Goal: Information Seeking & Learning: Find specific fact

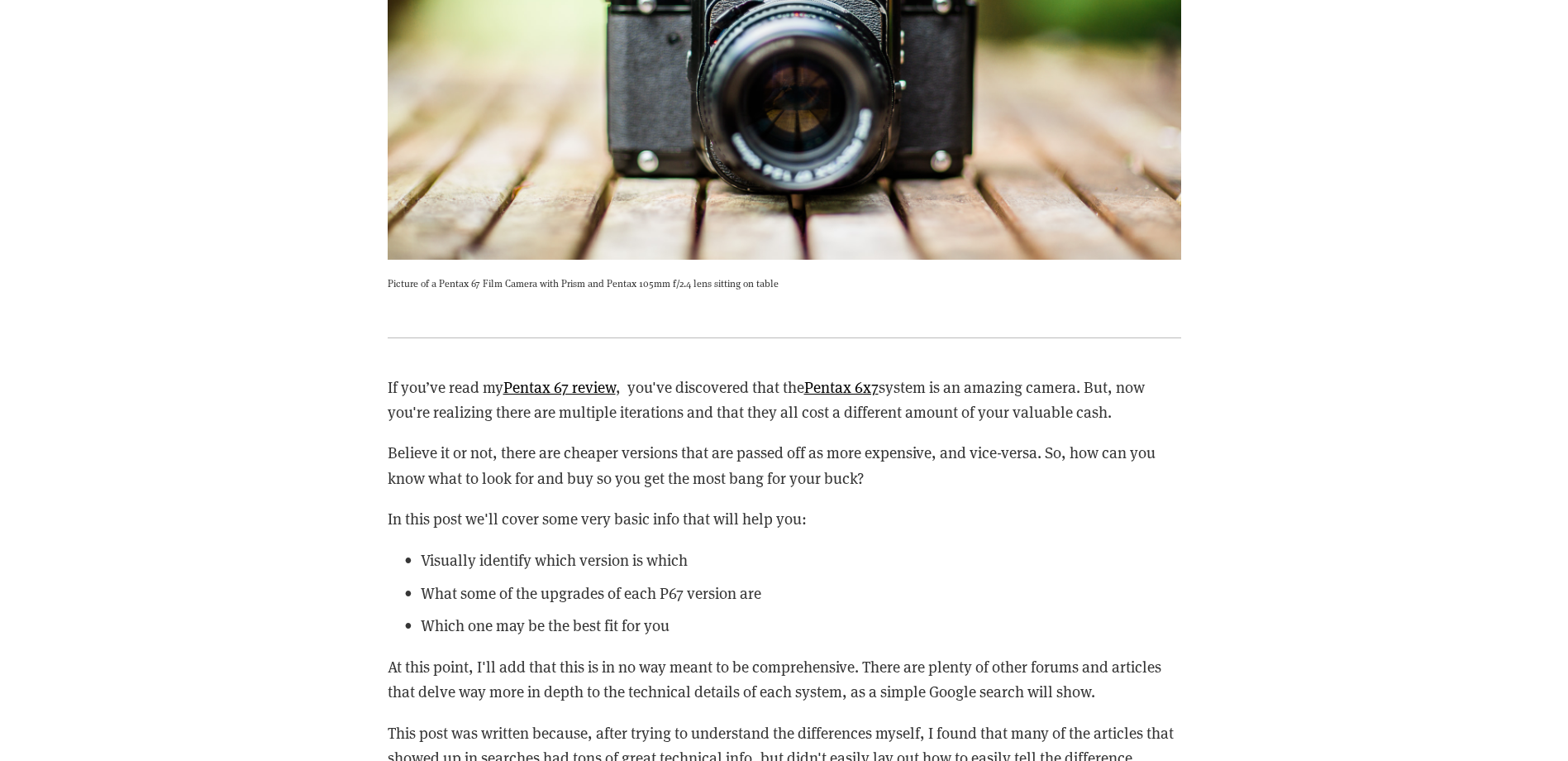
scroll to position [2398, 0]
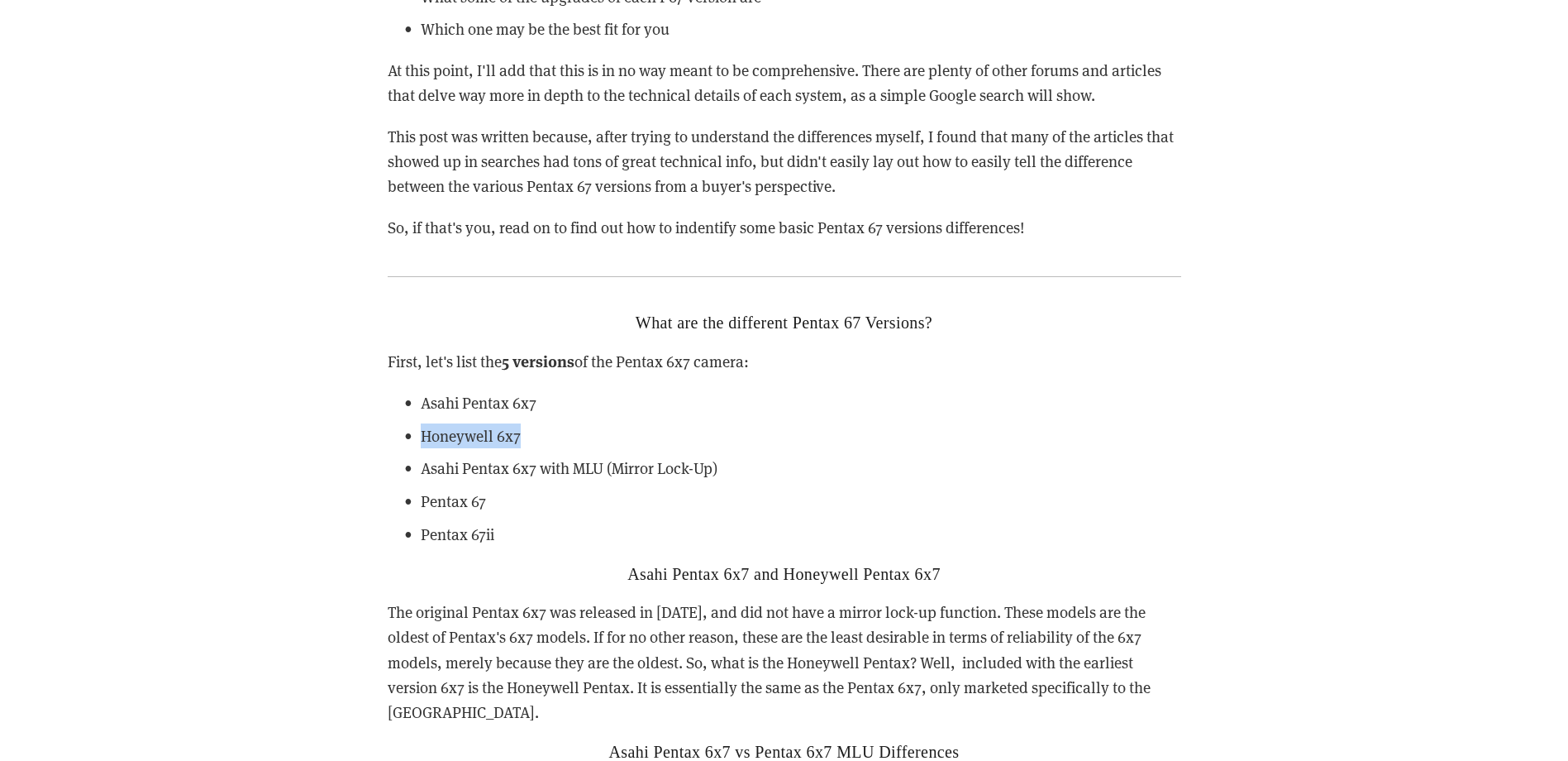
drag, startPoint x: 526, startPoint y: 431, endPoint x: 426, endPoint y: 433, distance: 100.0
click at [426, 433] on p "Honeywell 6x7" at bounding box center [801, 435] width 761 height 25
drag, startPoint x: 426, startPoint y: 433, endPoint x: 436, endPoint y: 432, distance: 10.0
copy p "Honeywell 6x7"
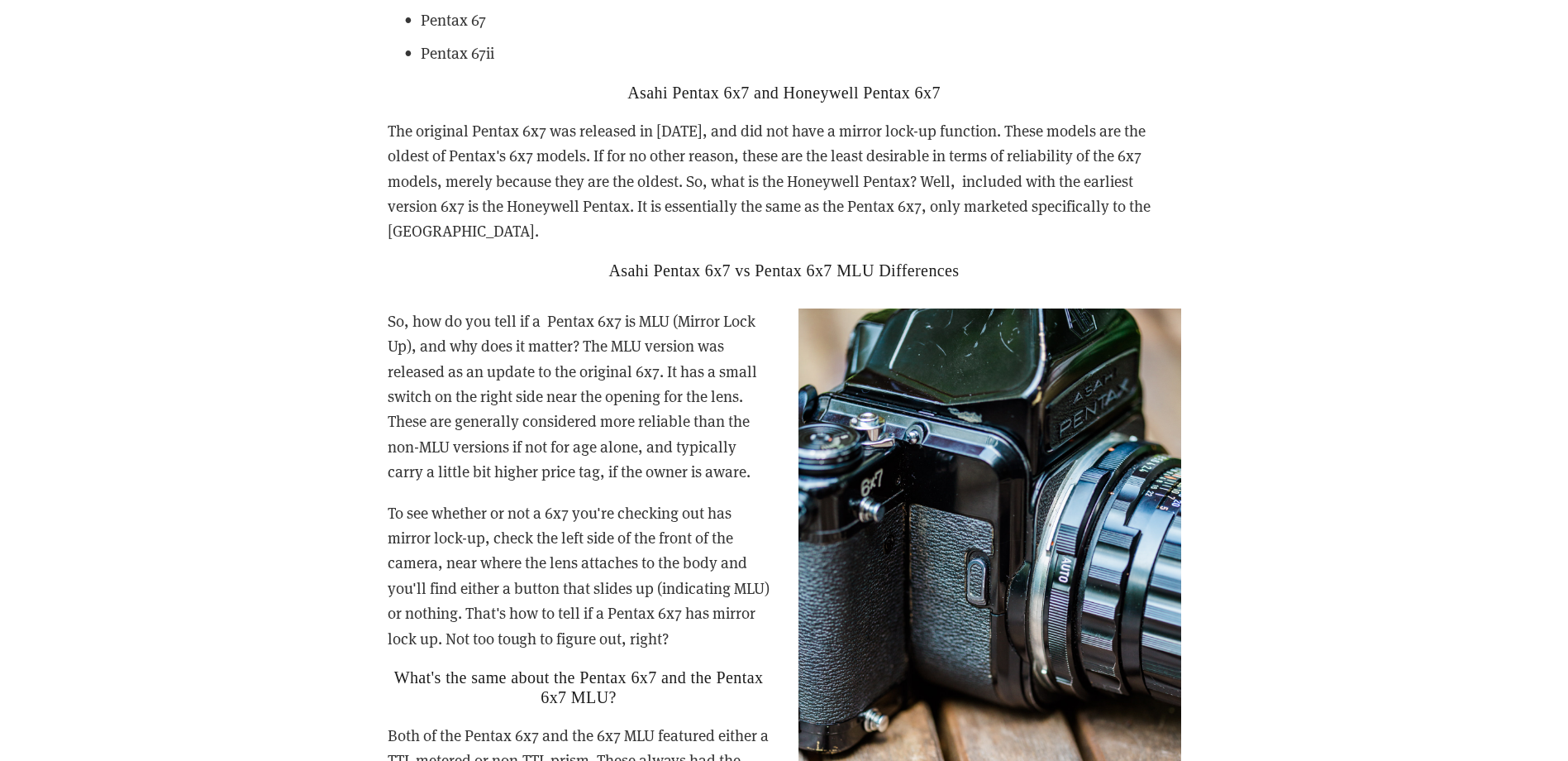
scroll to position [2894, 0]
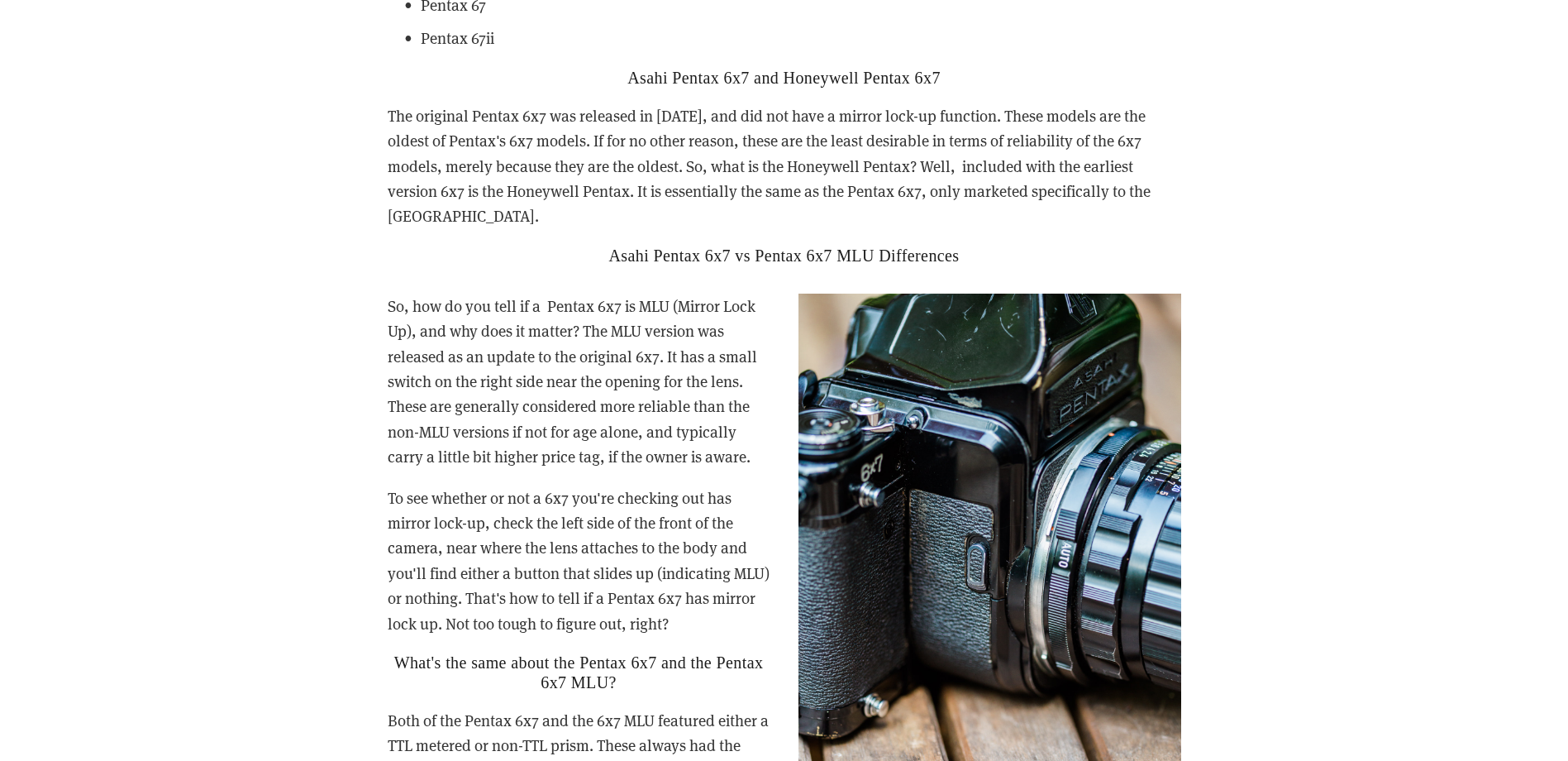
click at [421, 190] on p "The original Pentax 6x7 was released in [DATE], and did not have a mirror lock-…" at bounding box center [784, 166] width 793 height 126
drag, startPoint x: 413, startPoint y: 190, endPoint x: 531, endPoint y: 187, distance: 118.0
click at [531, 187] on p "The original Pentax 6x7 was released in [DATE], and did not have a mirror lock-…" at bounding box center [784, 166] width 793 height 126
copy p "Honeywell Pentax"
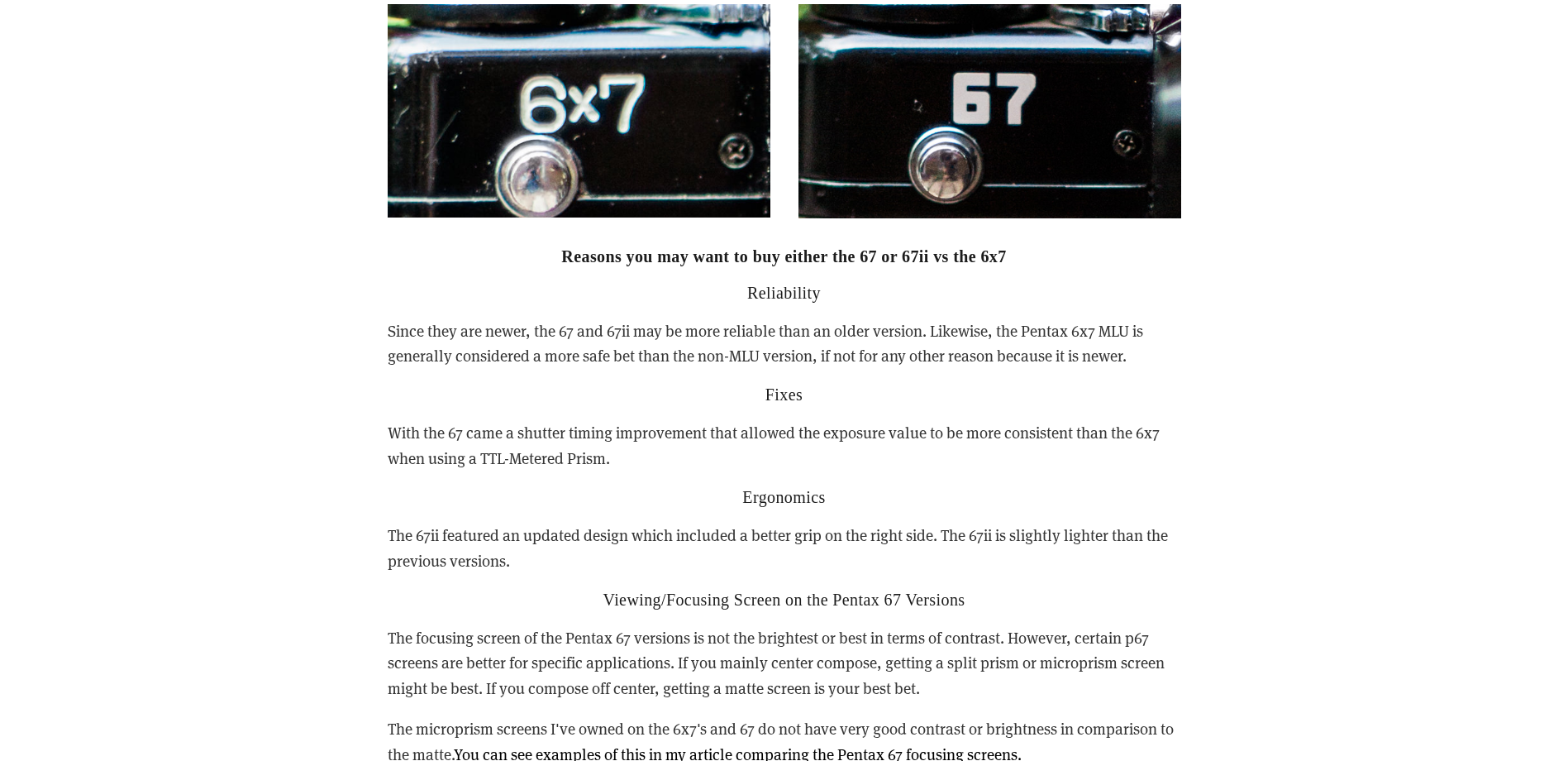
scroll to position [5044, 0]
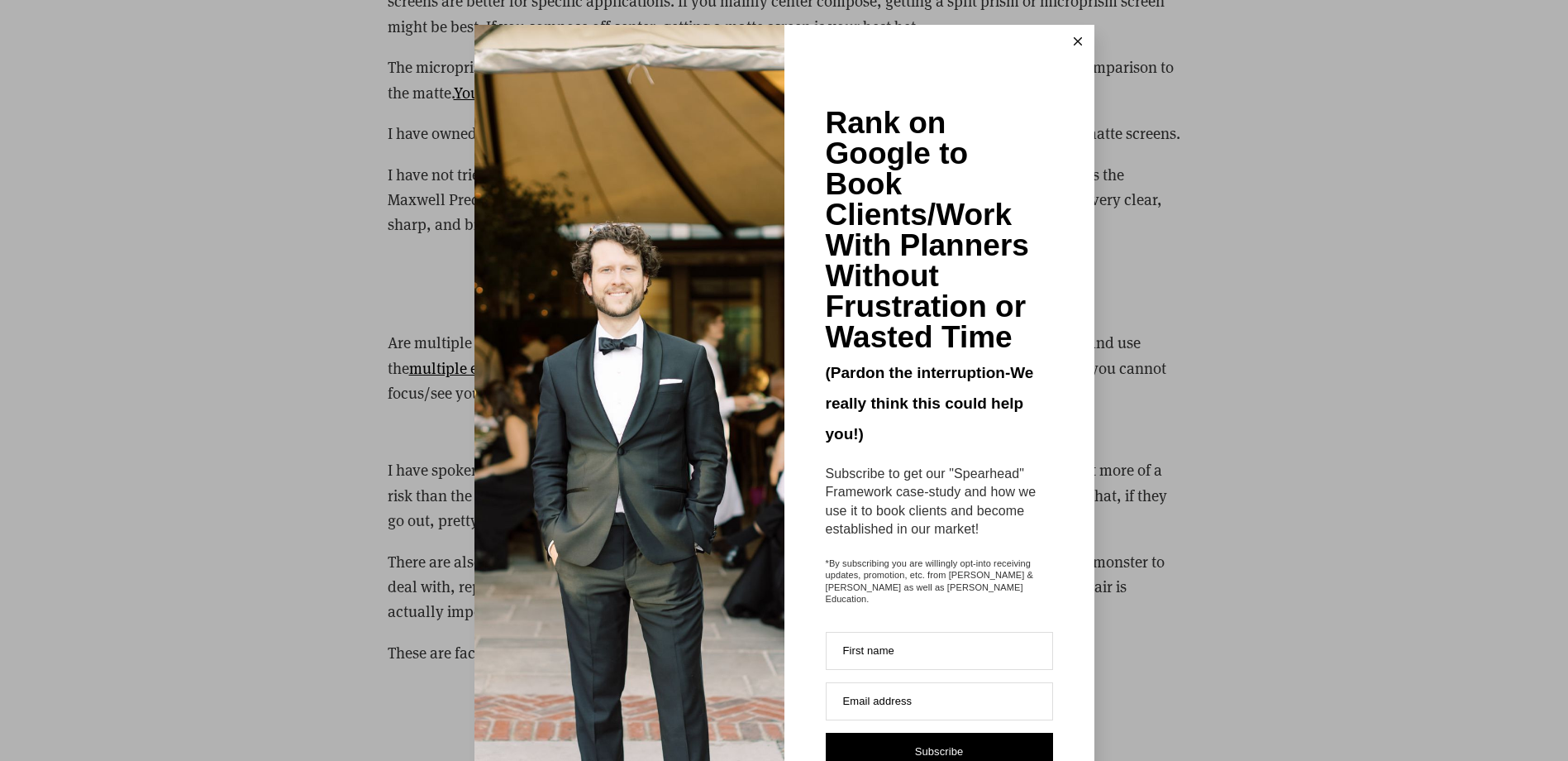
click at [1067, 40] on button at bounding box center [1077, 41] width 33 height 33
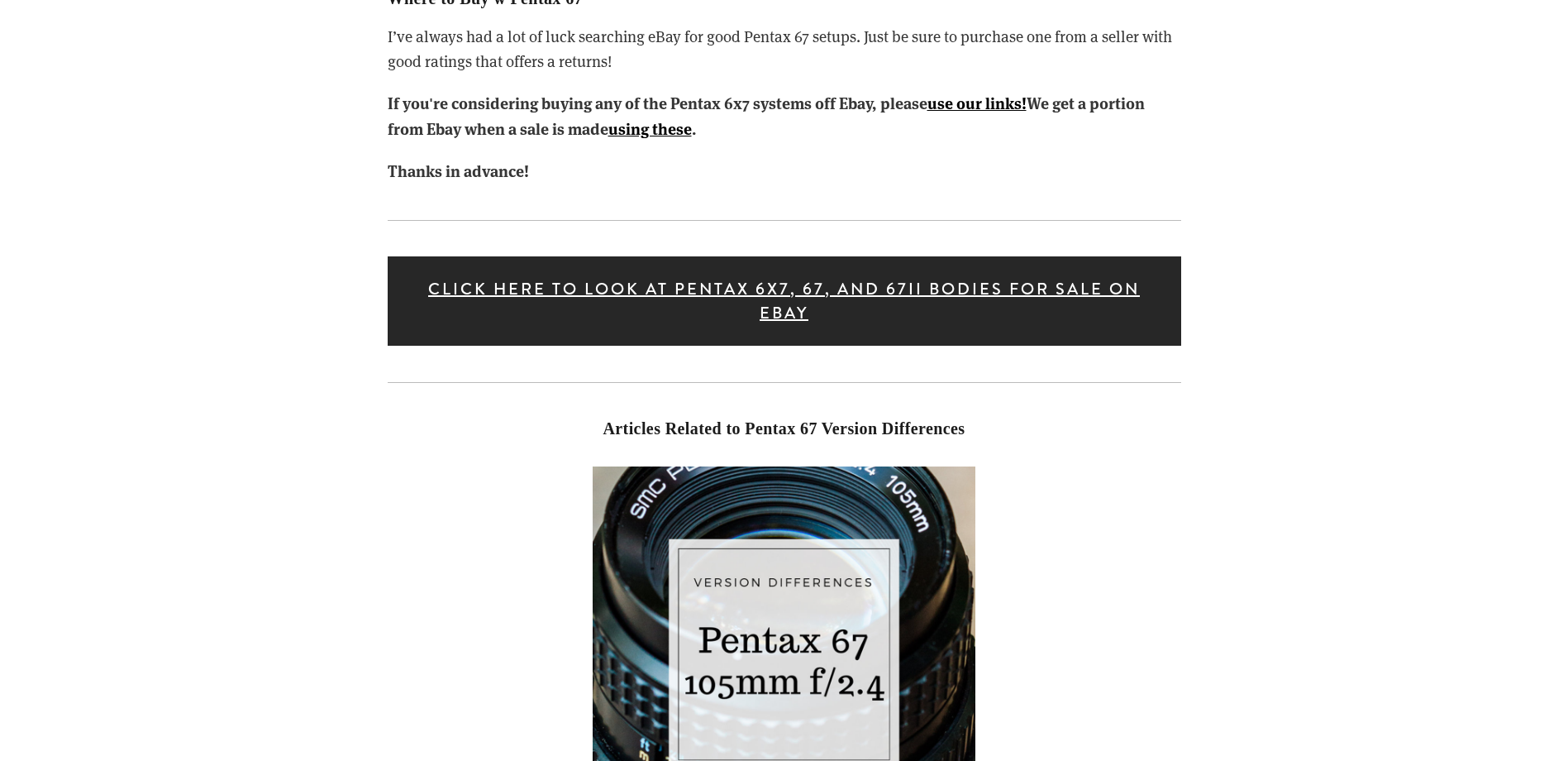
scroll to position [7938, 0]
